Goal: Task Accomplishment & Management: Manage account settings

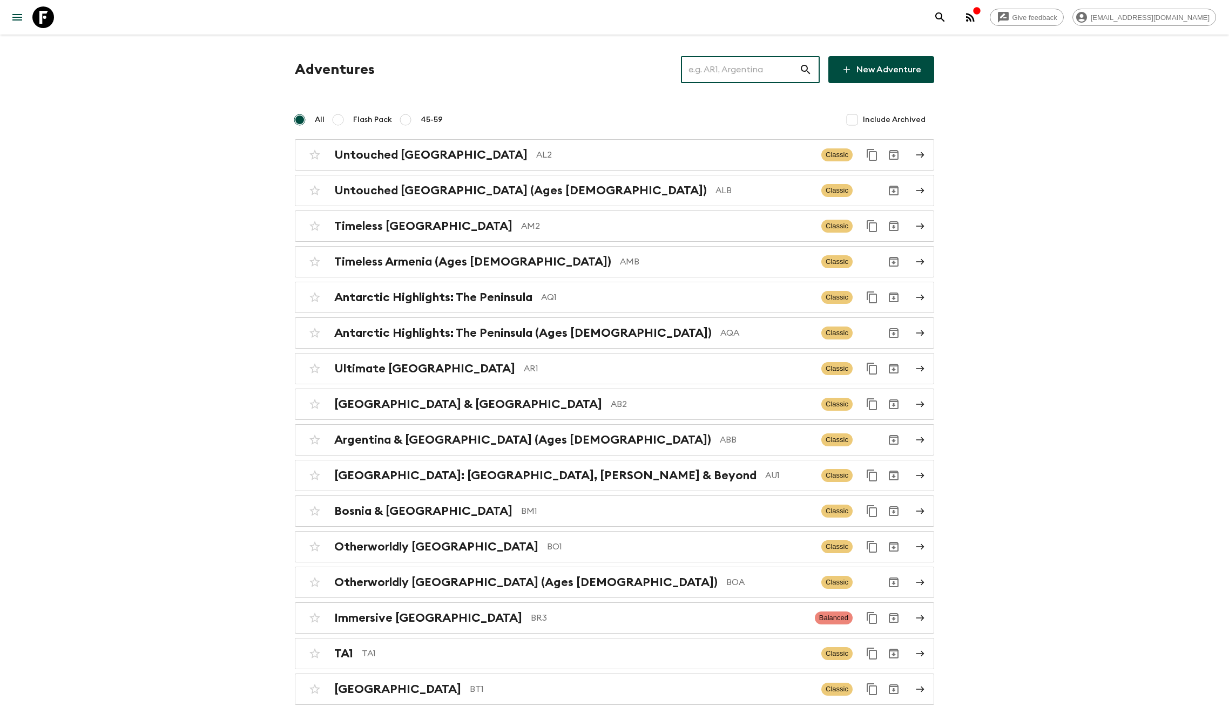
click at [721, 76] on input "text" at bounding box center [740, 70] width 118 height 30
click at [883, 119] on span "Include Archived" at bounding box center [894, 119] width 63 height 11
click at [863, 119] on input "Include Archived" at bounding box center [852, 120] width 22 height 22
checkbox input "true"
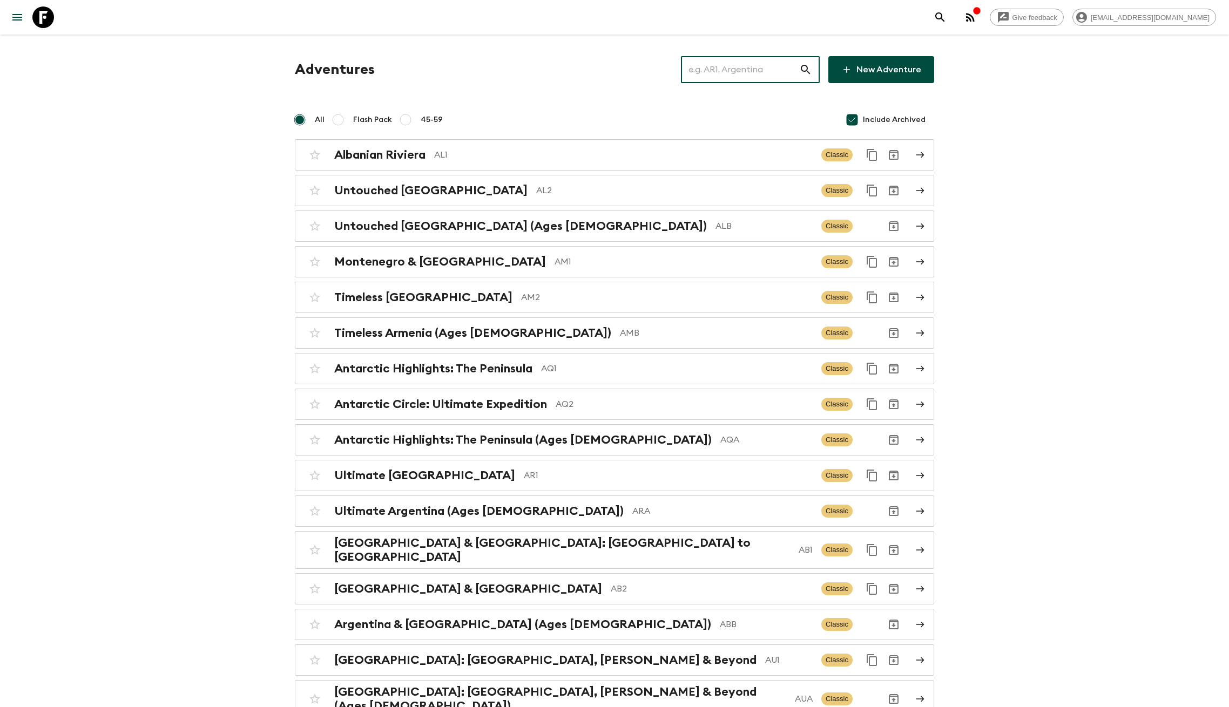
click at [777, 55] on input "text" at bounding box center [740, 70] width 118 height 30
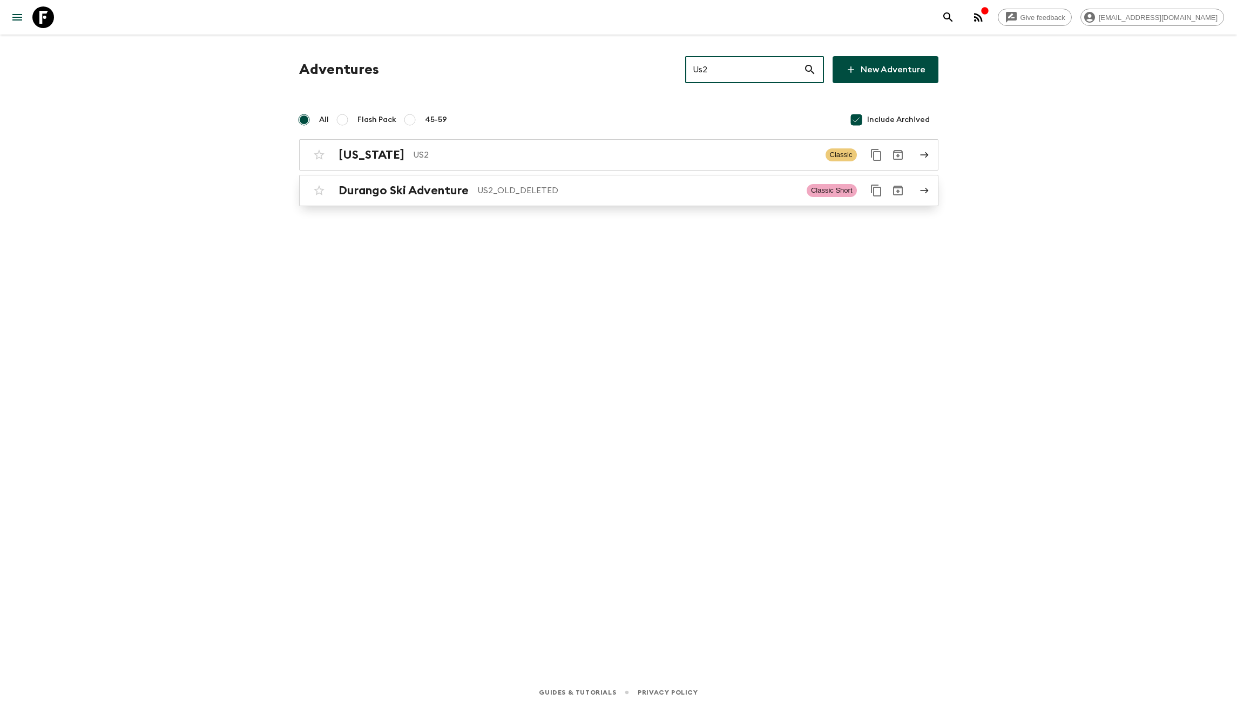
type input "Us2"
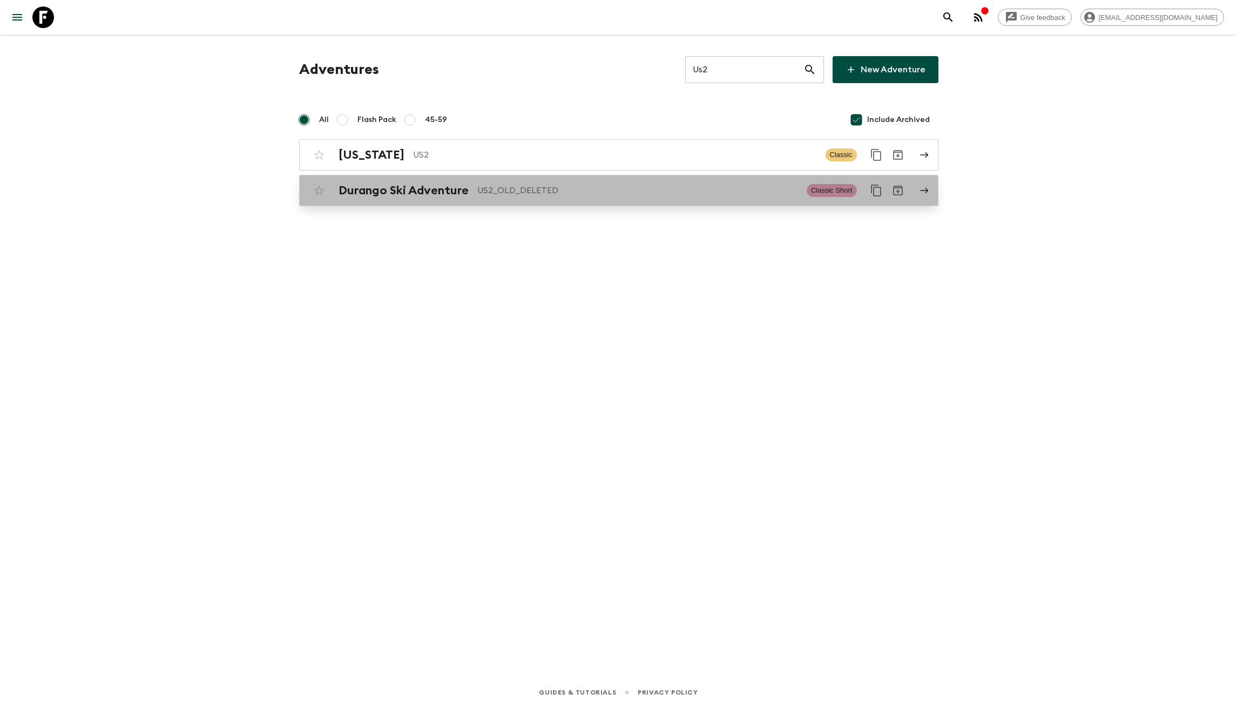
click at [621, 184] on p "US2_OLD_DELETED" at bounding box center [637, 190] width 321 height 13
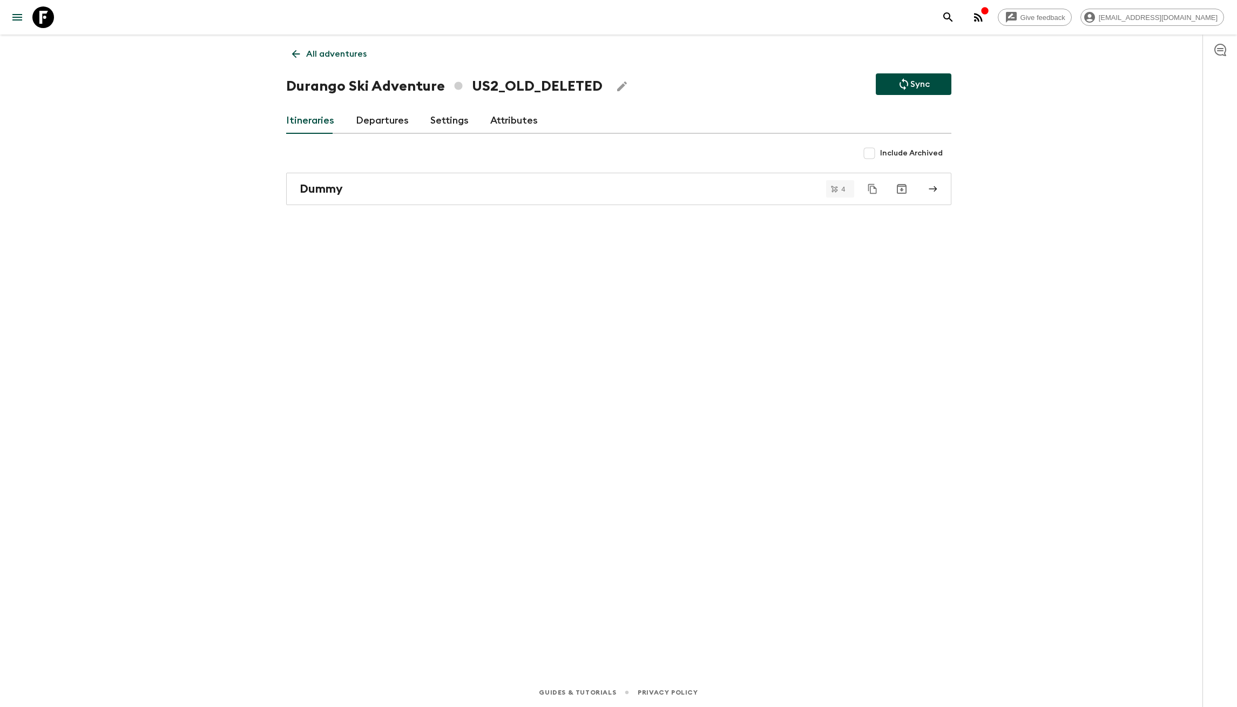
click at [372, 114] on link "Departures" at bounding box center [382, 121] width 53 height 26
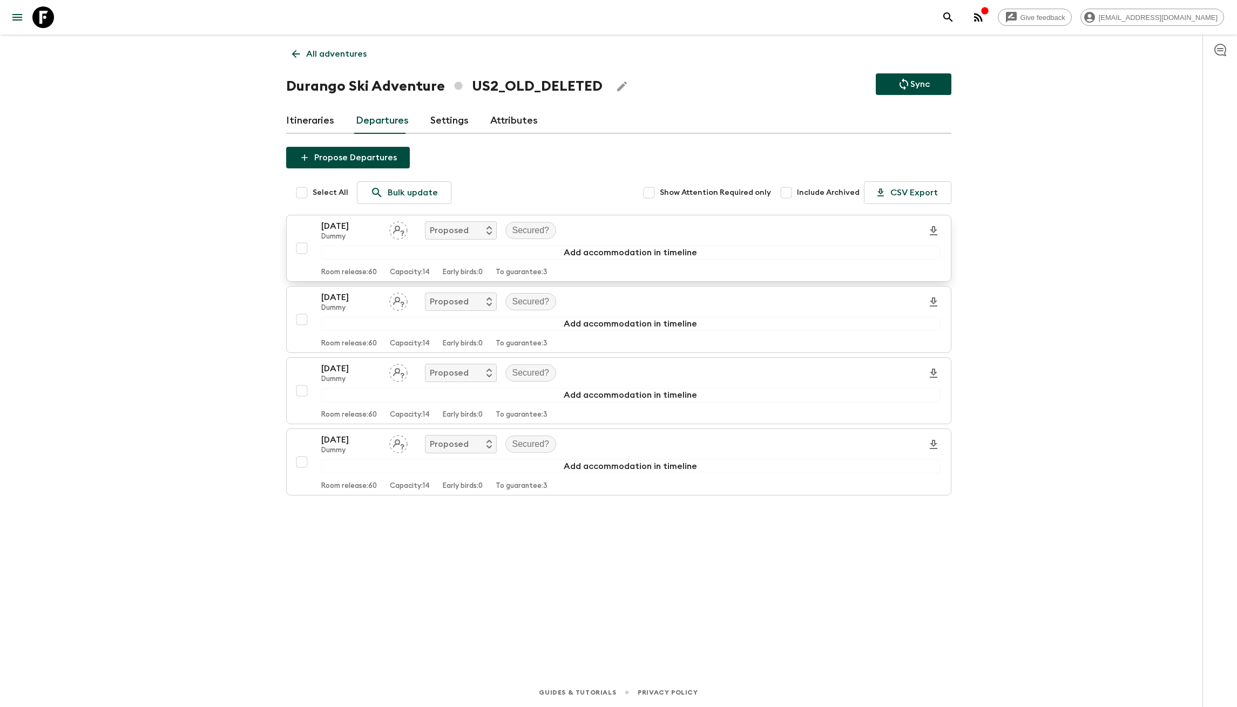
click at [300, 246] on input "checkbox" at bounding box center [302, 249] width 22 height 22
checkbox input "true"
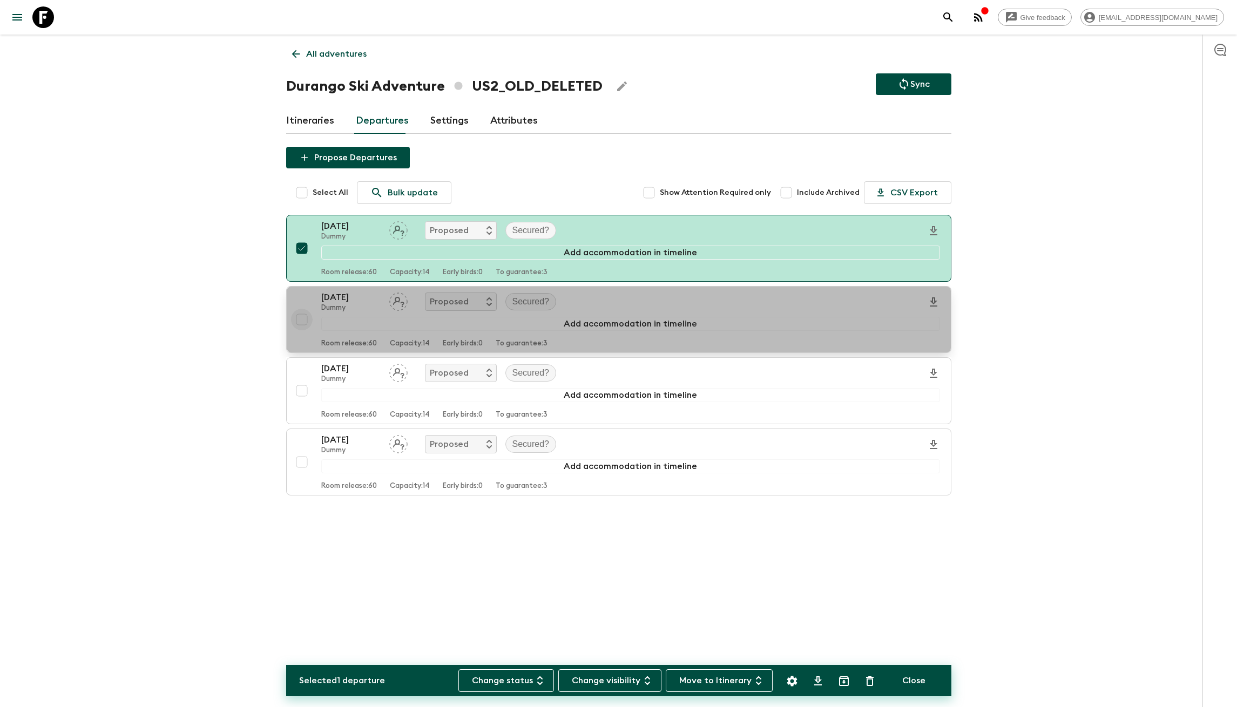
click at [296, 325] on input "checkbox" at bounding box center [302, 320] width 22 height 22
checkbox input "true"
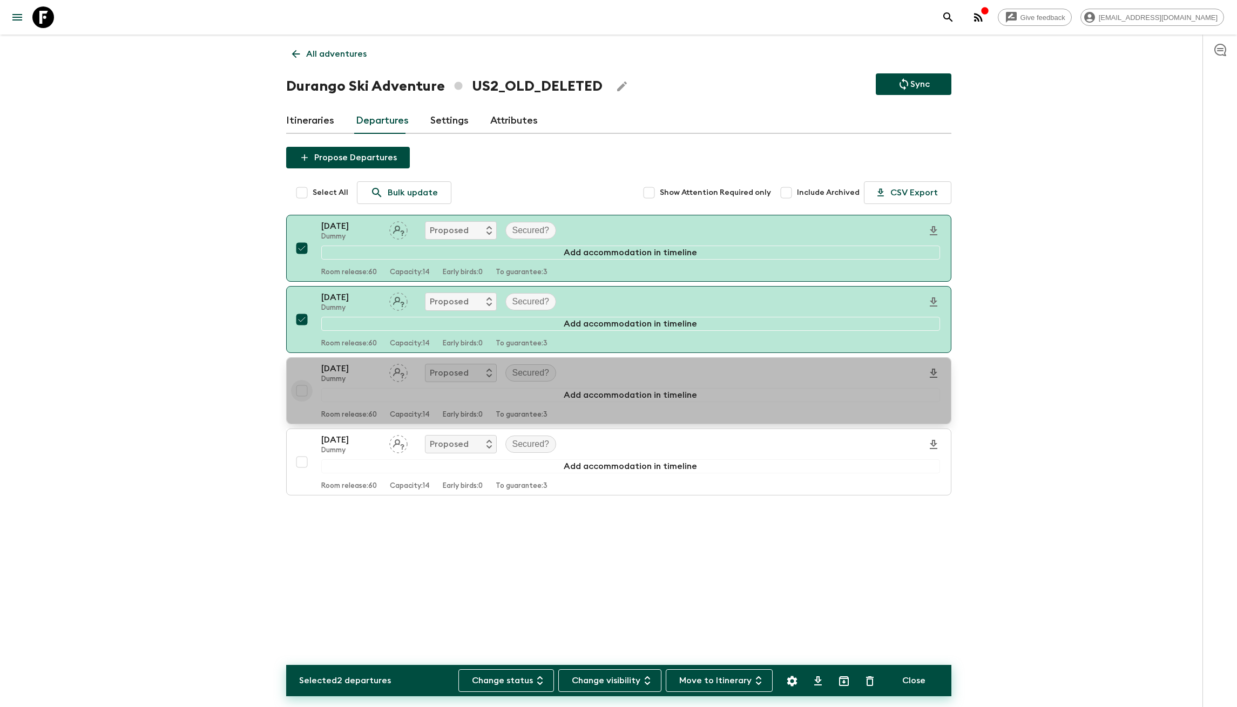
click at [300, 392] on input "checkbox" at bounding box center [302, 391] width 22 height 22
checkbox input "true"
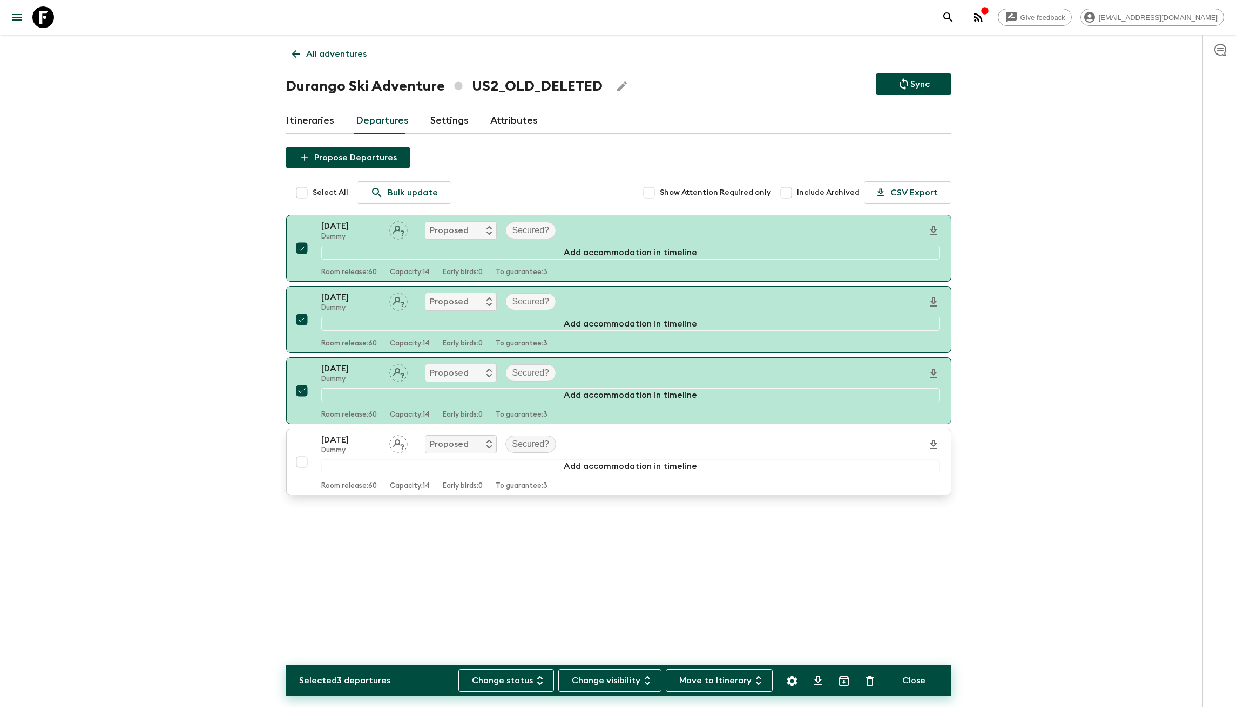
click at [301, 459] on input "checkbox" at bounding box center [302, 462] width 22 height 22
checkbox input "true"
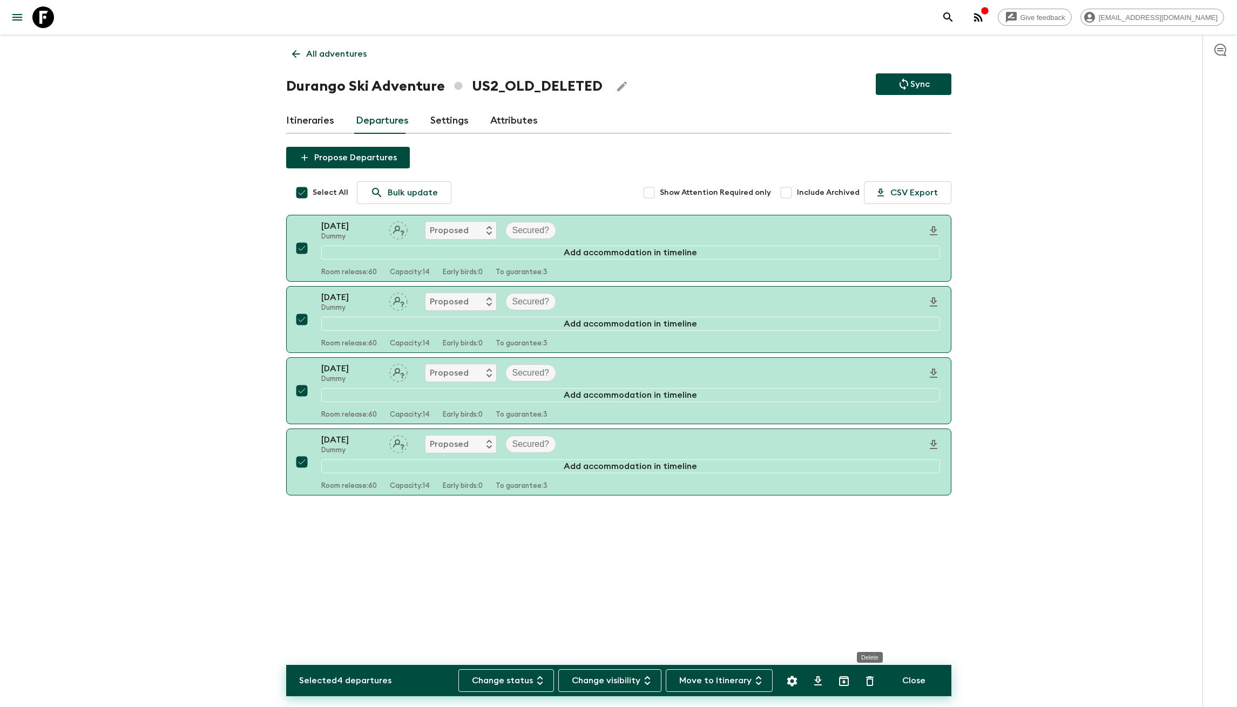
click at [868, 681] on icon "Delete" at bounding box center [869, 681] width 13 height 13
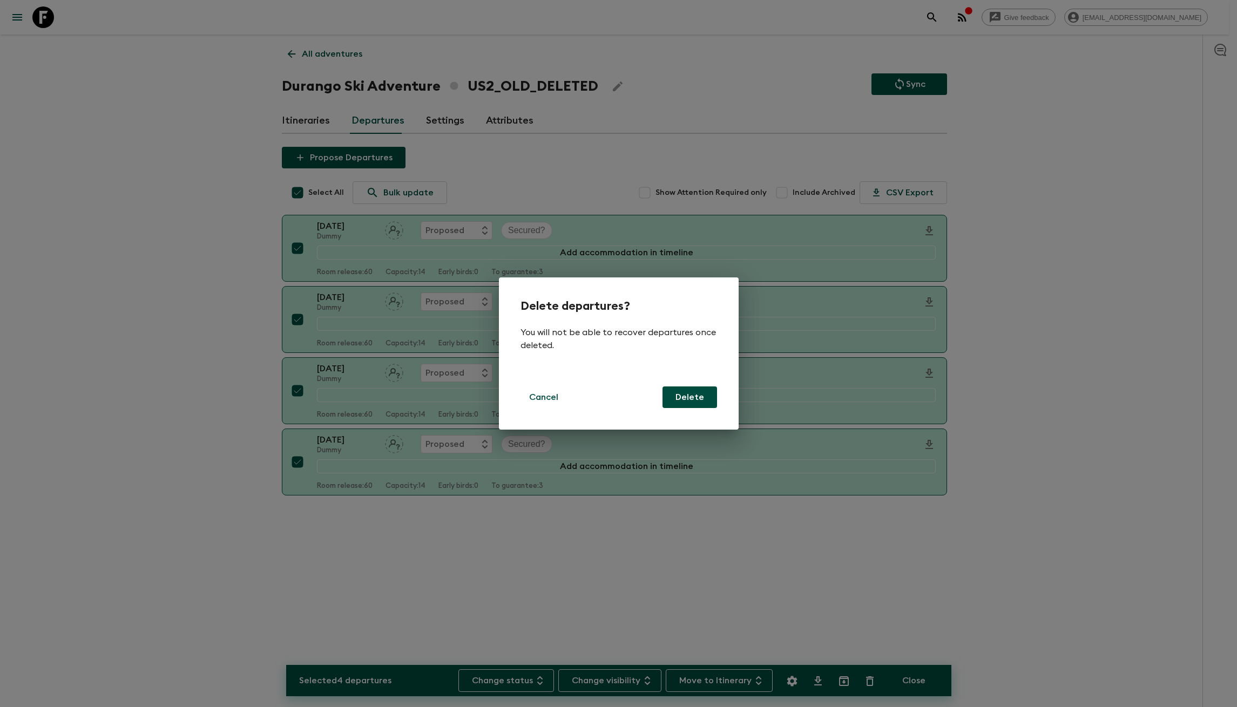
click at [690, 391] on button "Delete" at bounding box center [690, 398] width 55 height 22
checkbox input "false"
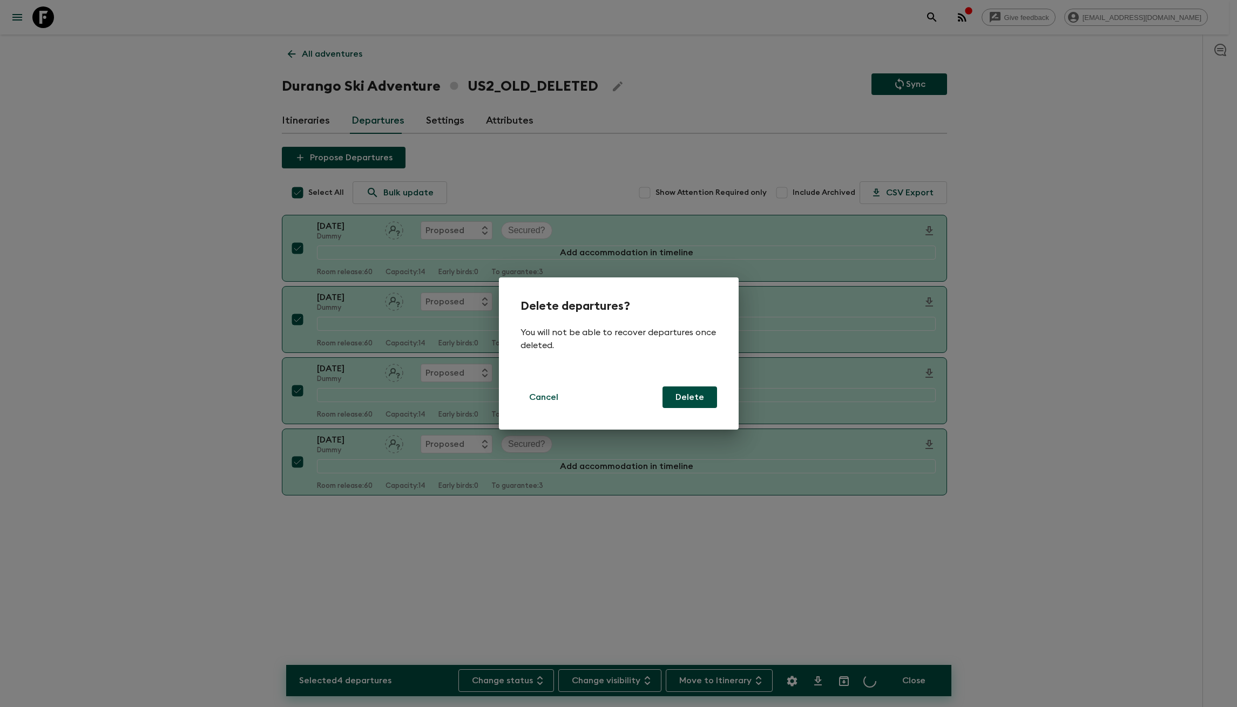
checkbox input "false"
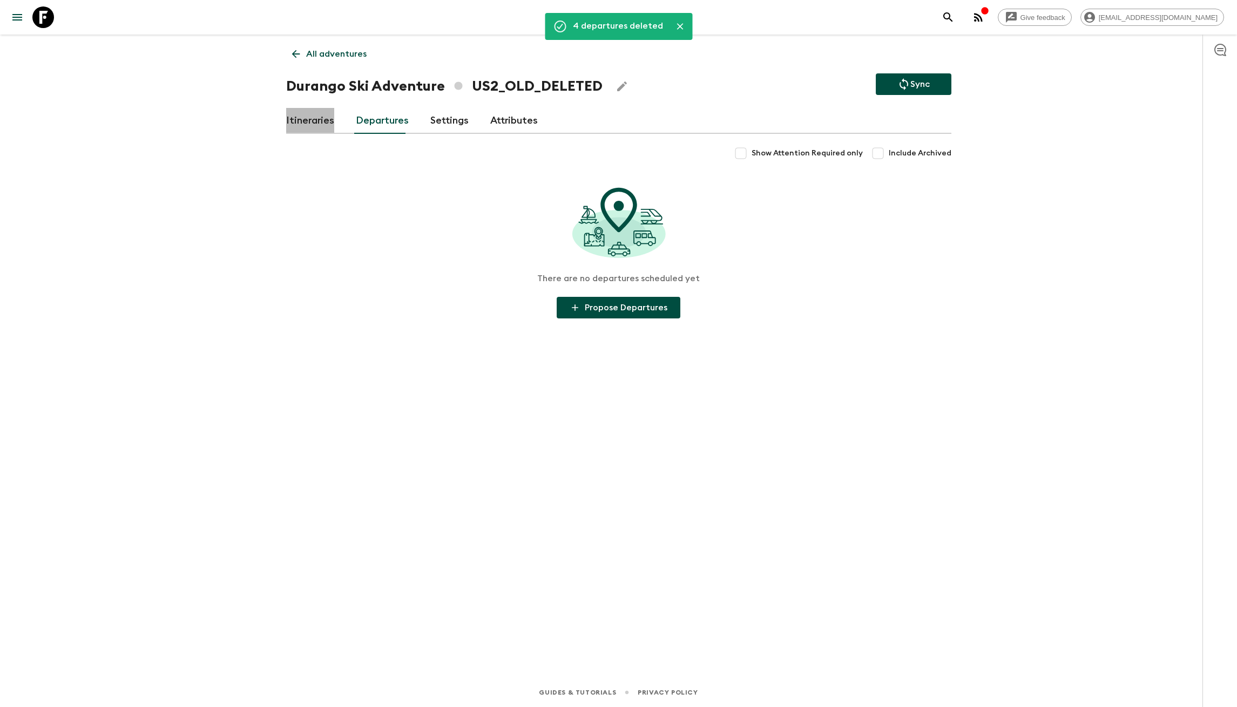
click at [318, 120] on link "Itineraries" at bounding box center [310, 121] width 48 height 26
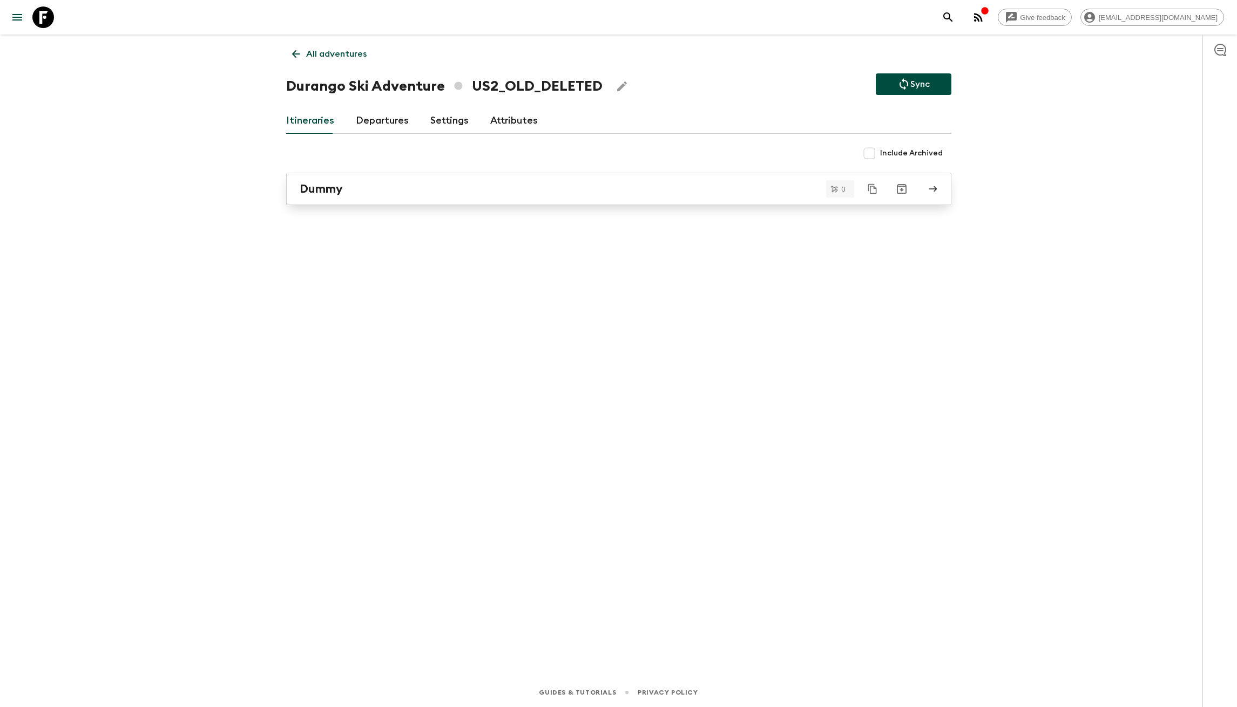
click at [449, 190] on div "Dummy" at bounding box center [609, 189] width 618 height 14
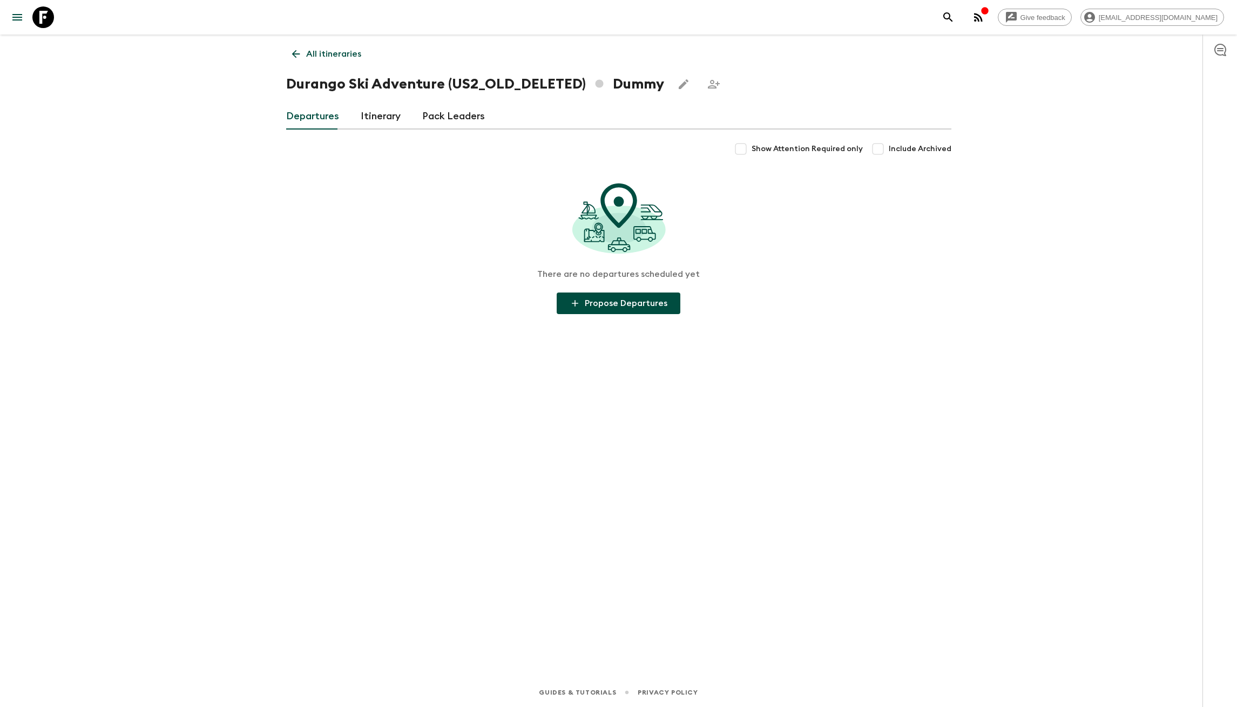
click at [432, 418] on div "All itineraries Durango Ski Adventure (US2_OLD_DELETED) Dummy Departures Itiner…" at bounding box center [618, 341] width 691 height 613
click at [322, 54] on p "All itineraries" at bounding box center [333, 54] width 55 height 13
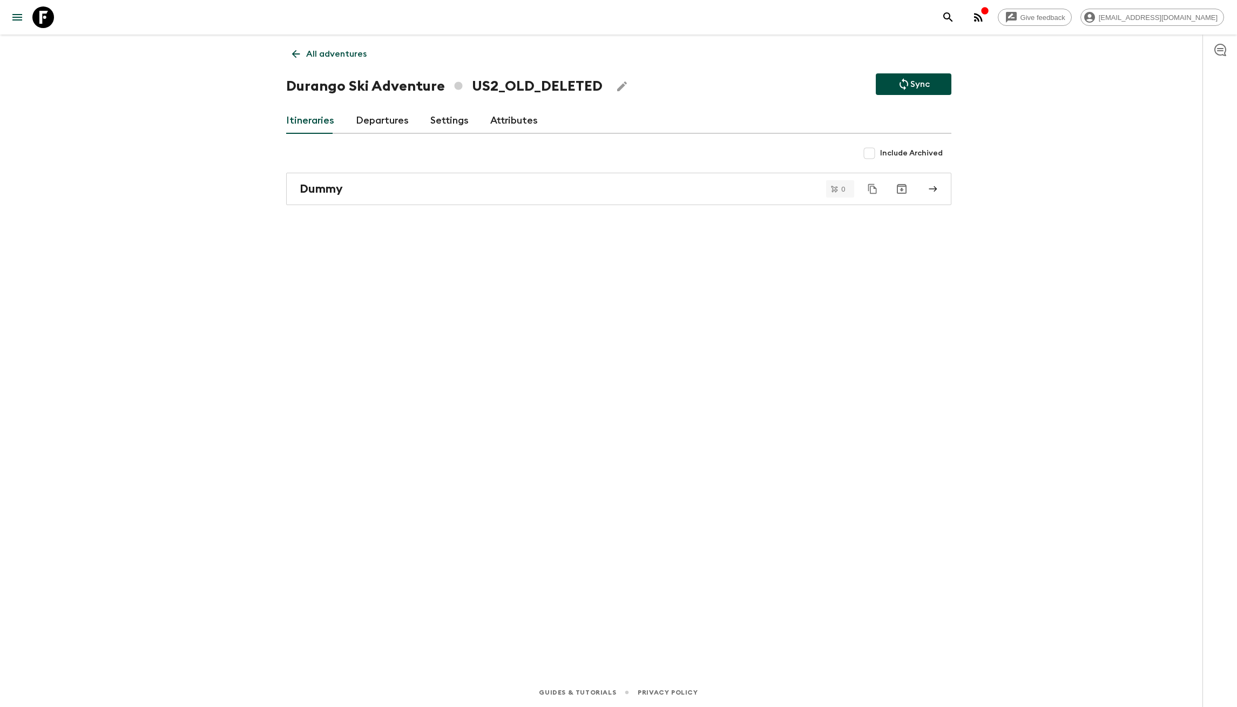
click at [341, 60] on link "All adventures" at bounding box center [329, 54] width 86 height 22
